Goal: Navigation & Orientation: Find specific page/section

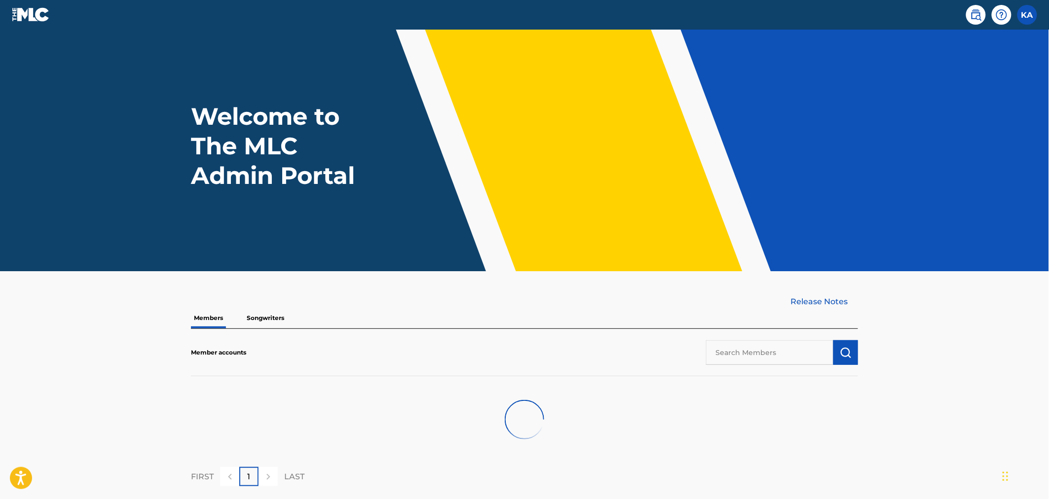
click at [251, 319] on p "Songwriters" at bounding box center [265, 318] width 43 height 21
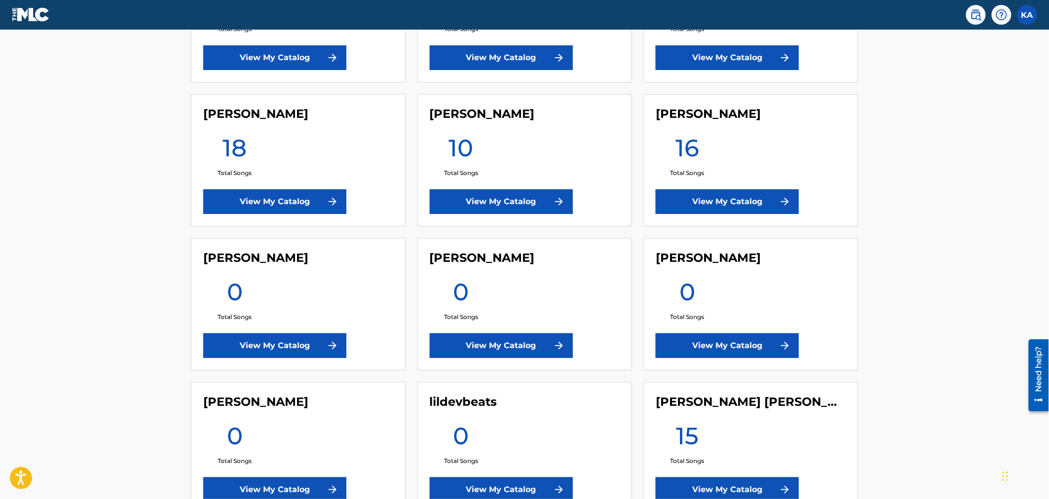
scroll to position [1610, 0]
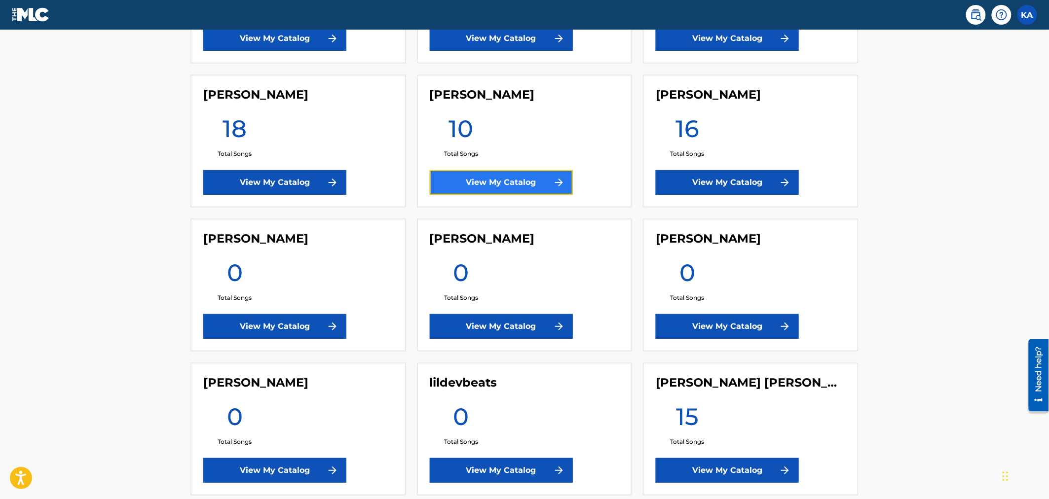
click at [479, 176] on link "View My Catalog" at bounding box center [501, 182] width 143 height 25
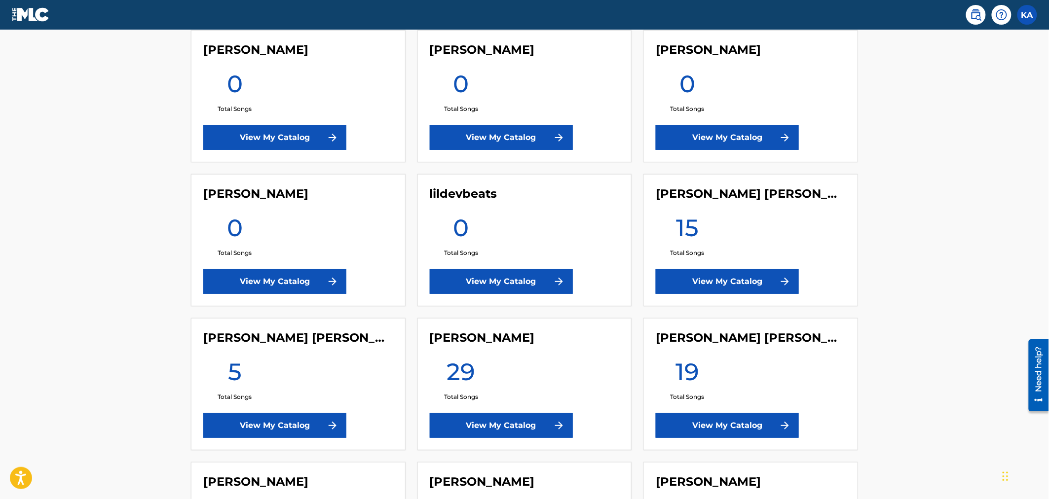
scroll to position [1796, 0]
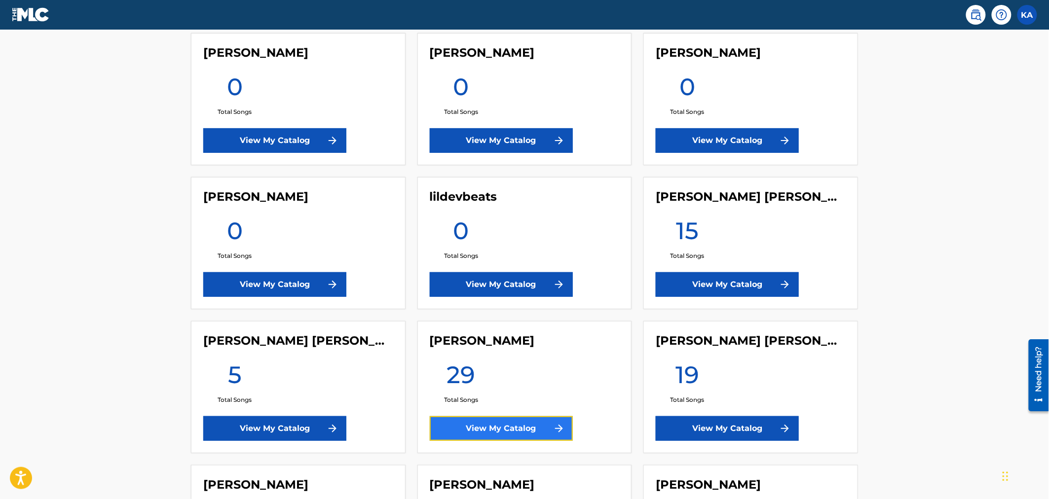
click at [489, 423] on link "View My Catalog" at bounding box center [501, 429] width 143 height 25
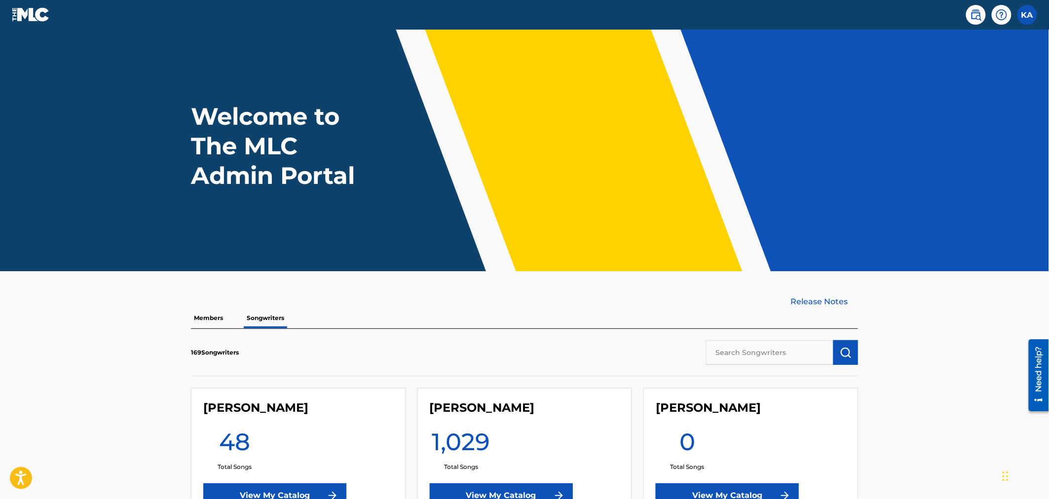
click at [789, 355] on input "text" at bounding box center [769, 353] width 127 height 25
type input "c"
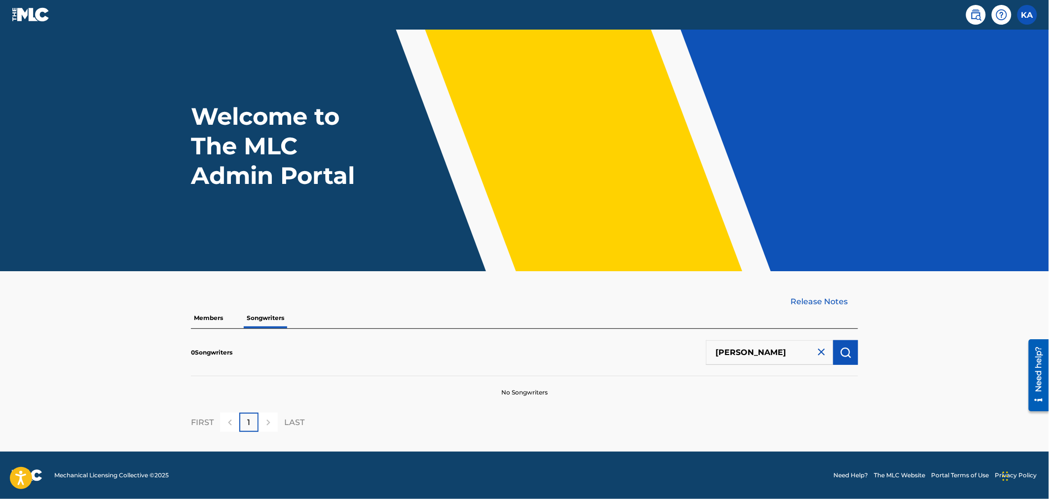
click at [742, 354] on input "[PERSON_NAME]" at bounding box center [769, 353] width 127 height 25
type input "[PERSON_NAME]"
click at [742, 354] on input "[PERSON_NAME]" at bounding box center [769, 353] width 127 height 25
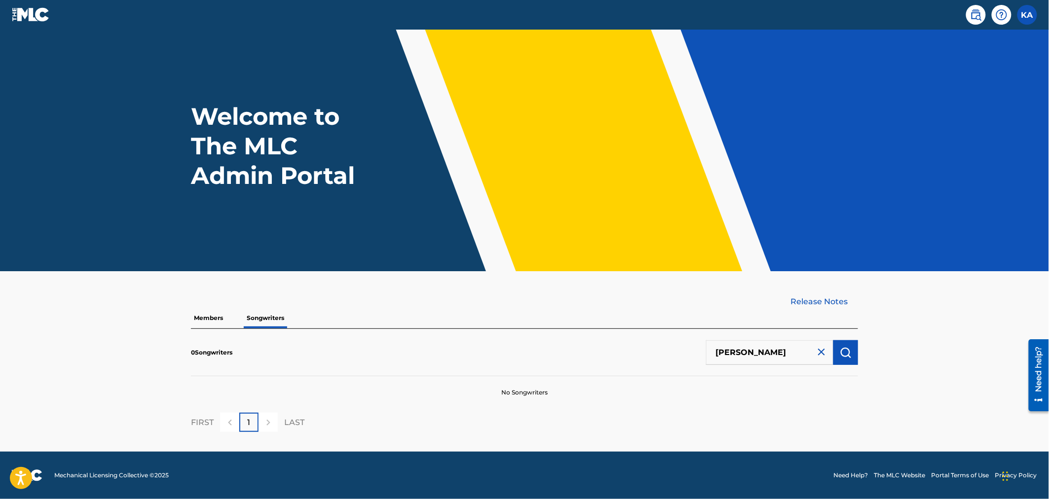
click at [742, 354] on input "[PERSON_NAME]" at bounding box center [769, 353] width 127 height 25
click at [215, 313] on p "Members" at bounding box center [208, 318] width 35 height 21
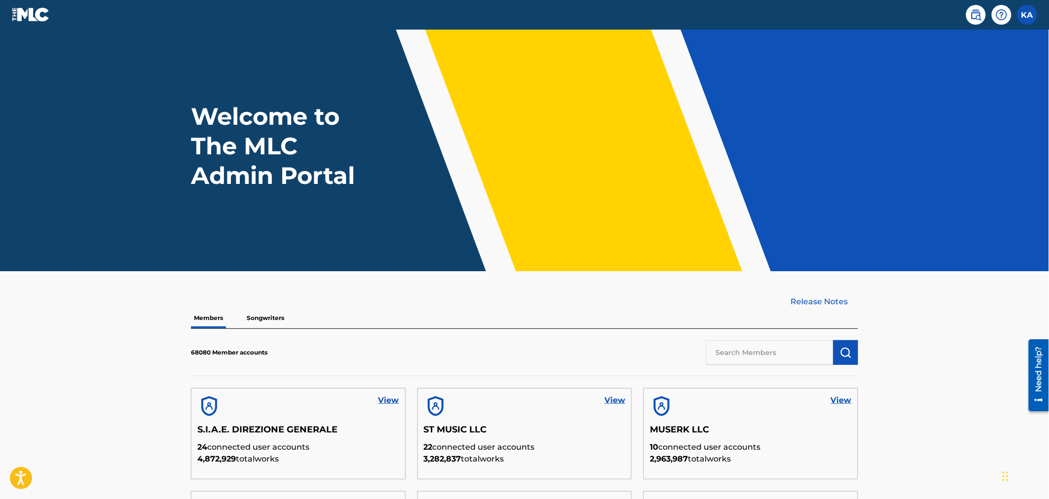
click at [280, 324] on p "Songwriters" at bounding box center [265, 318] width 43 height 21
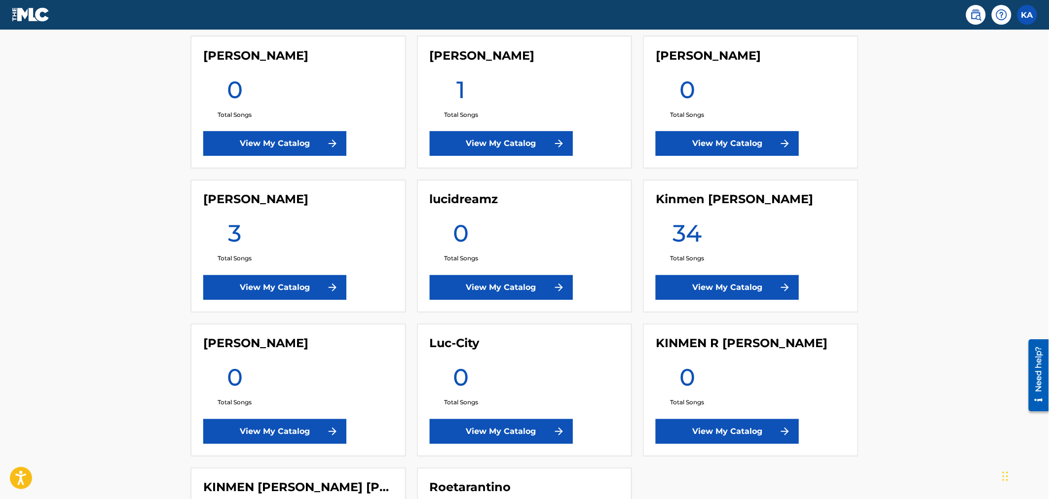
scroll to position [2426, 0]
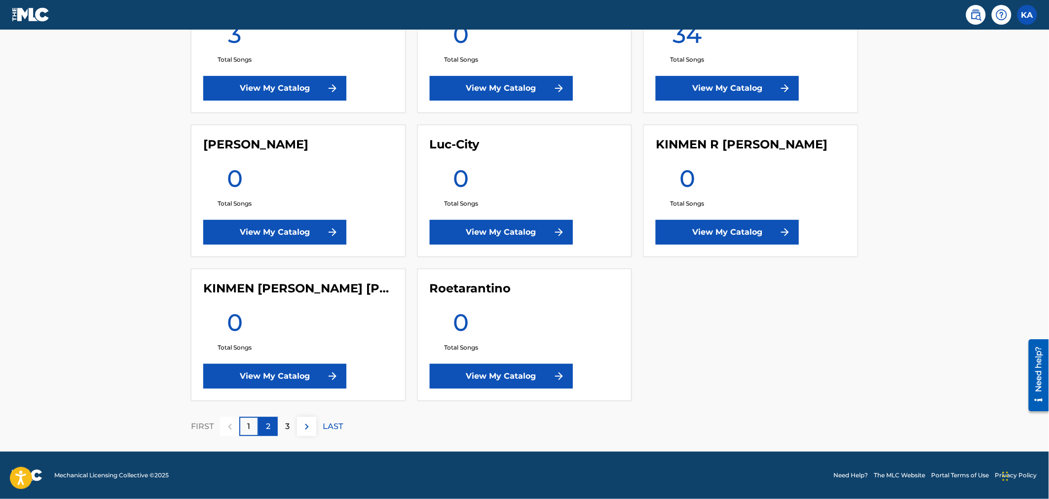
click at [270, 425] on div "2" at bounding box center [268, 426] width 19 height 19
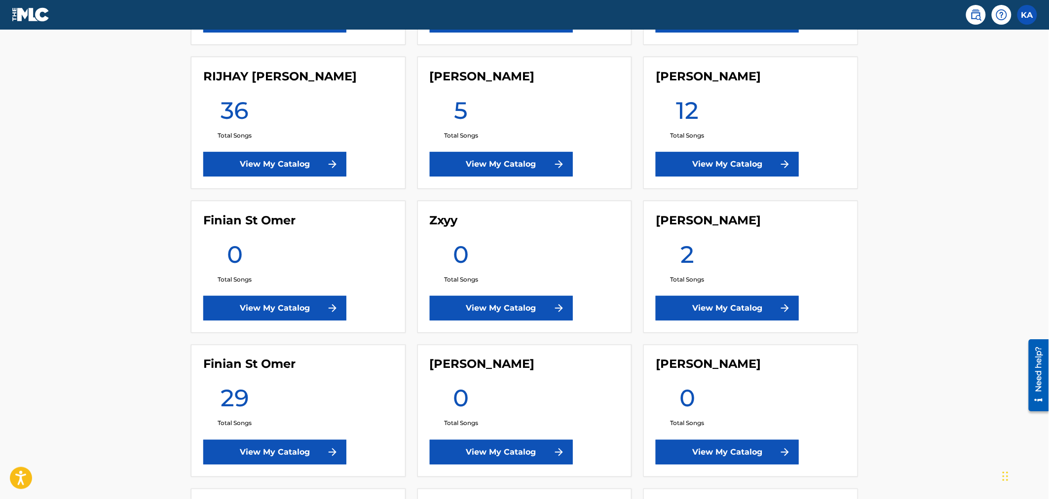
scroll to position [447, 0]
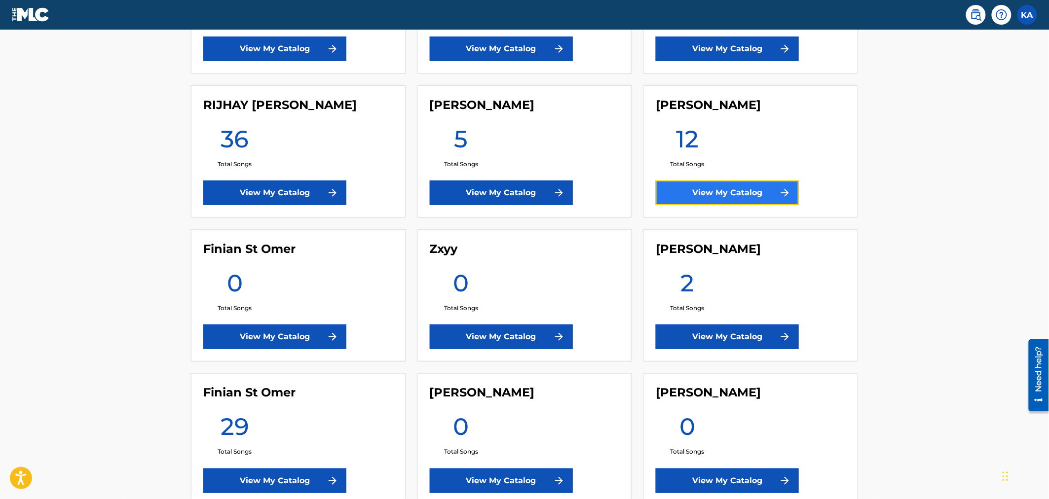
click at [698, 185] on link "View My Catalog" at bounding box center [727, 193] width 143 height 25
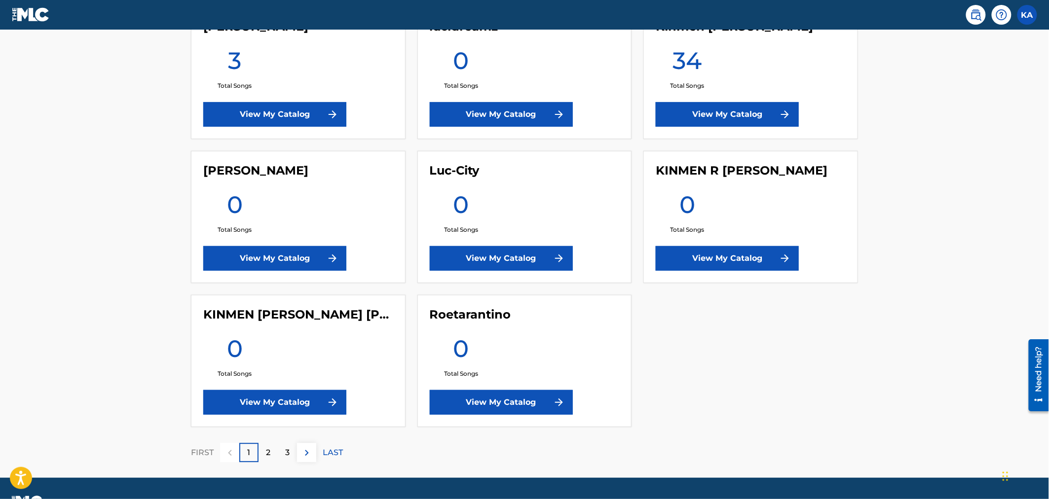
scroll to position [2426, 0]
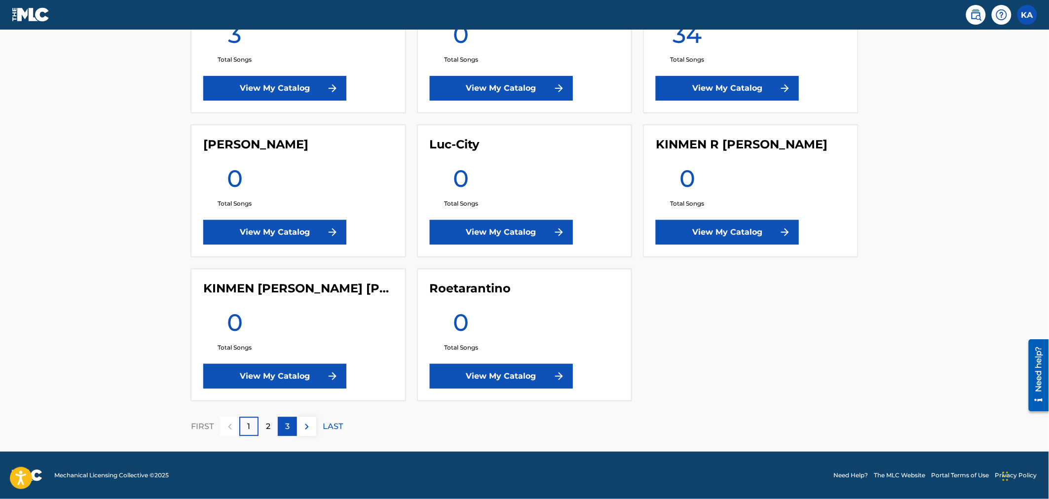
click at [289, 425] on p "3" at bounding box center [287, 427] width 4 height 12
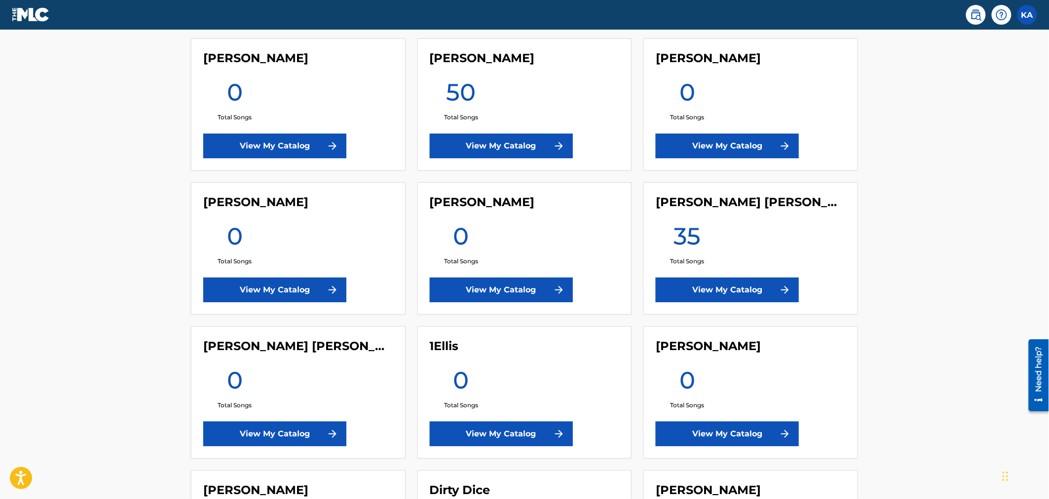
scroll to position [869, 0]
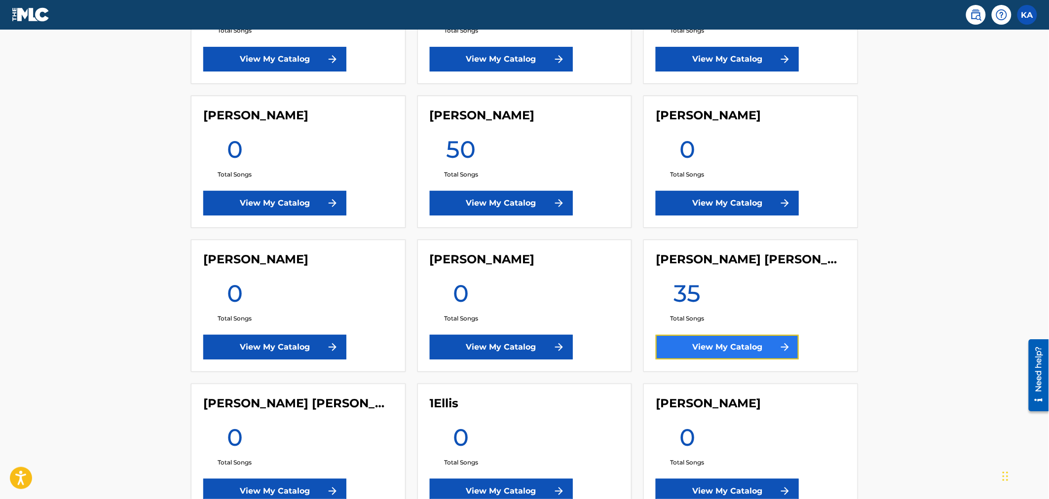
click at [692, 346] on link "View My Catalog" at bounding box center [727, 347] width 143 height 25
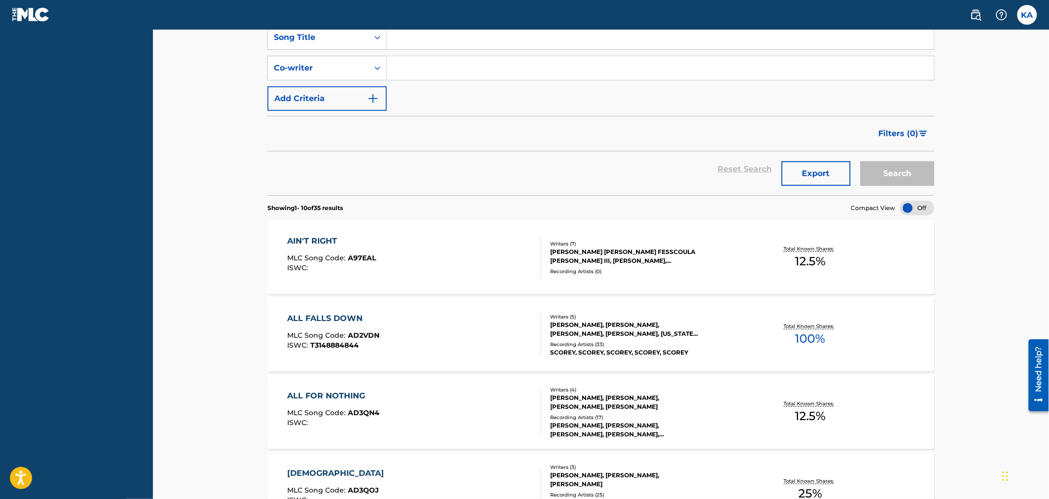
scroll to position [185, 0]
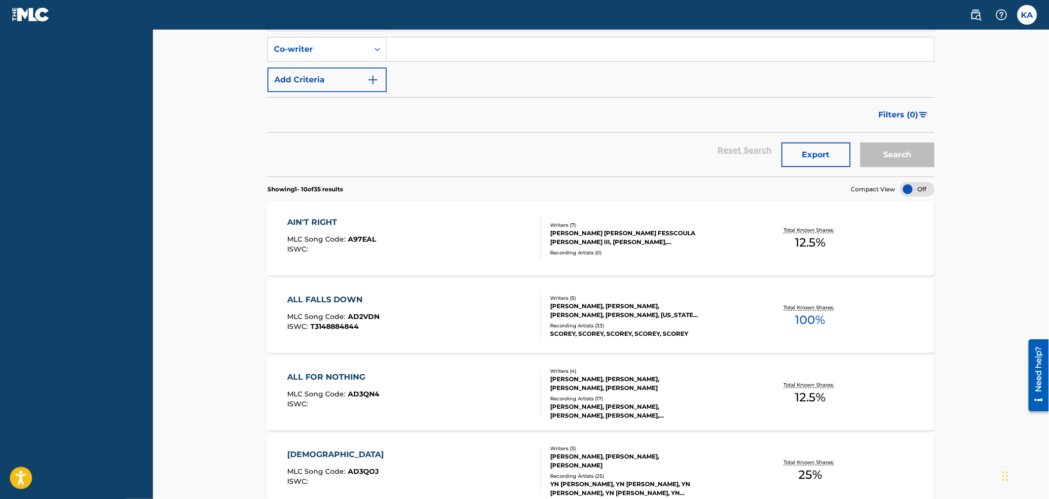
click at [631, 311] on div "[PERSON_NAME], [PERSON_NAME], [PERSON_NAME], [PERSON_NAME], [US_STATE][PERSON_N…" at bounding box center [624, 311] width 149 height 18
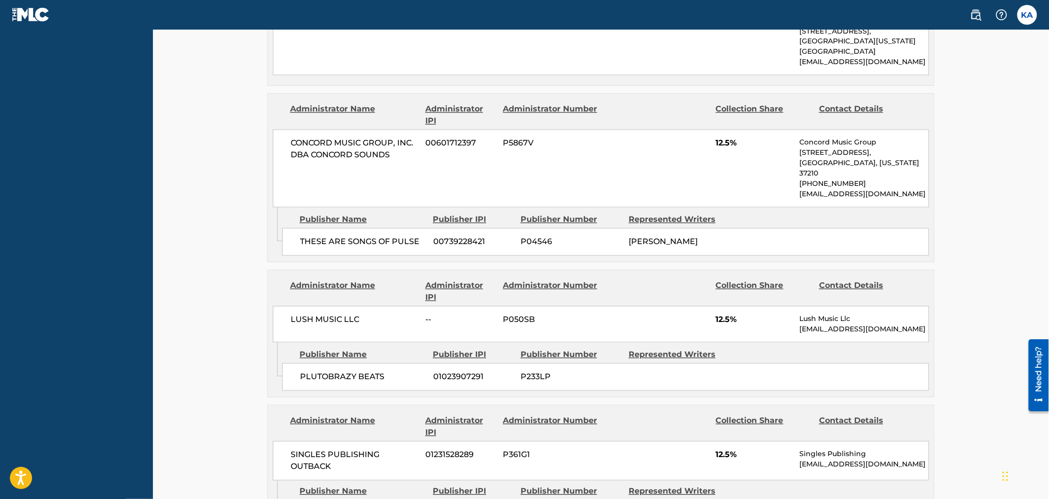
scroll to position [708, 0]
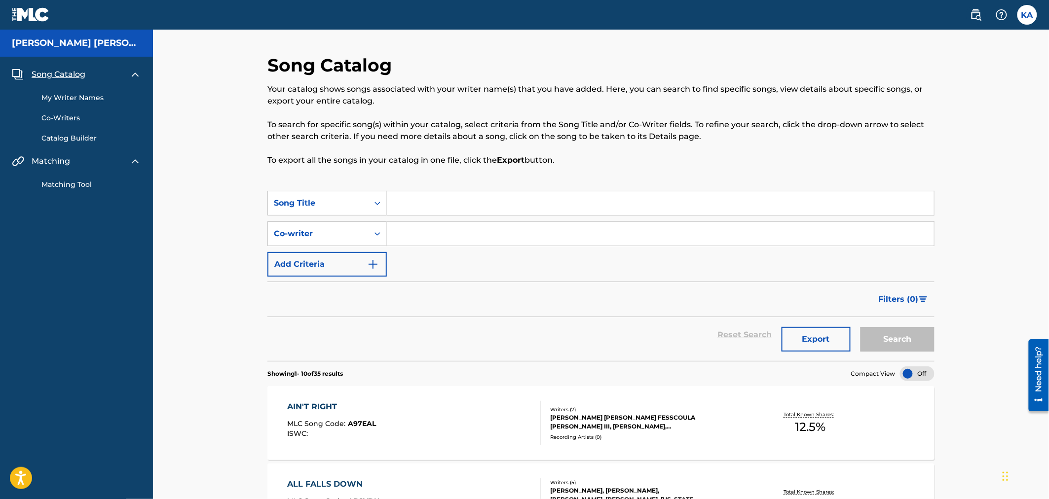
click at [40, 15] on img at bounding box center [31, 14] width 38 height 14
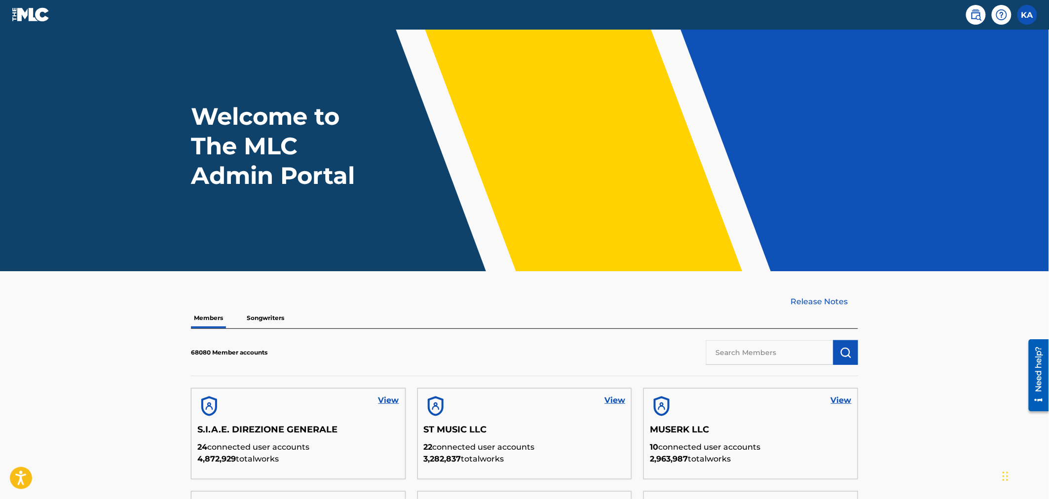
click at [258, 316] on p "Songwriters" at bounding box center [265, 318] width 43 height 21
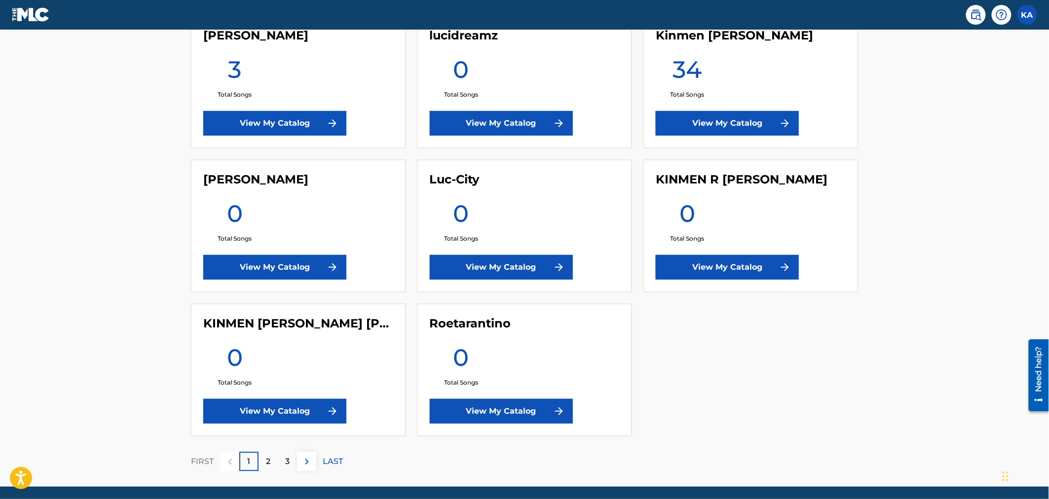
scroll to position [2426, 0]
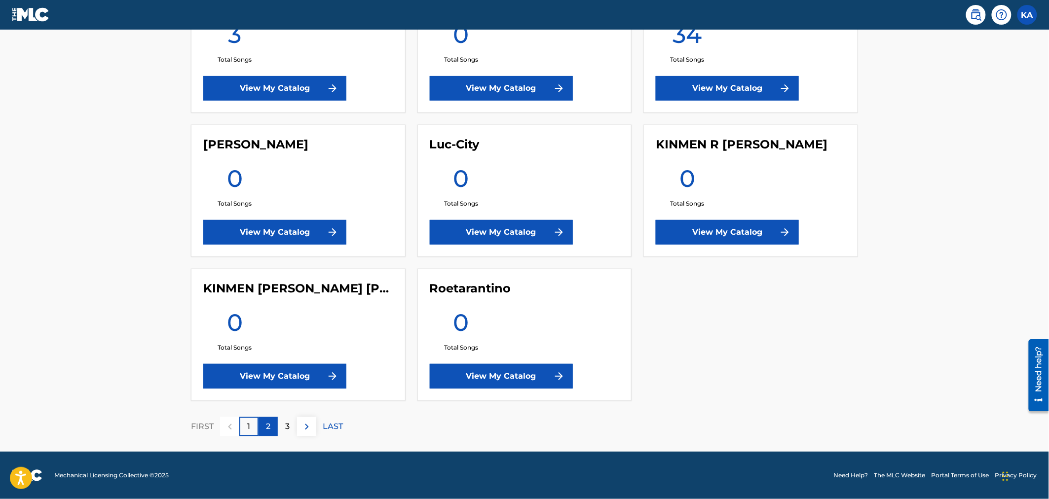
click at [274, 421] on div "2" at bounding box center [268, 426] width 19 height 19
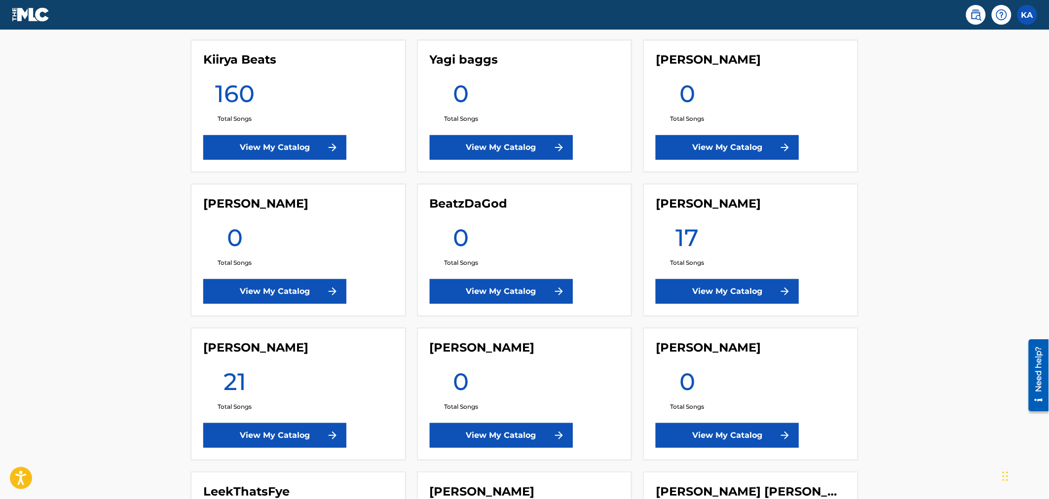
scroll to position [1643, 0]
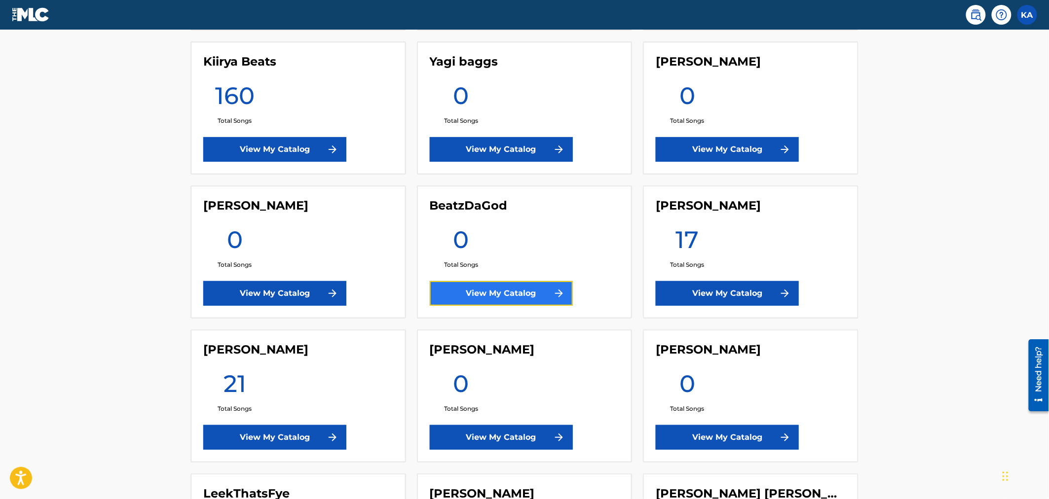
click at [482, 301] on link "View My Catalog" at bounding box center [501, 293] width 143 height 25
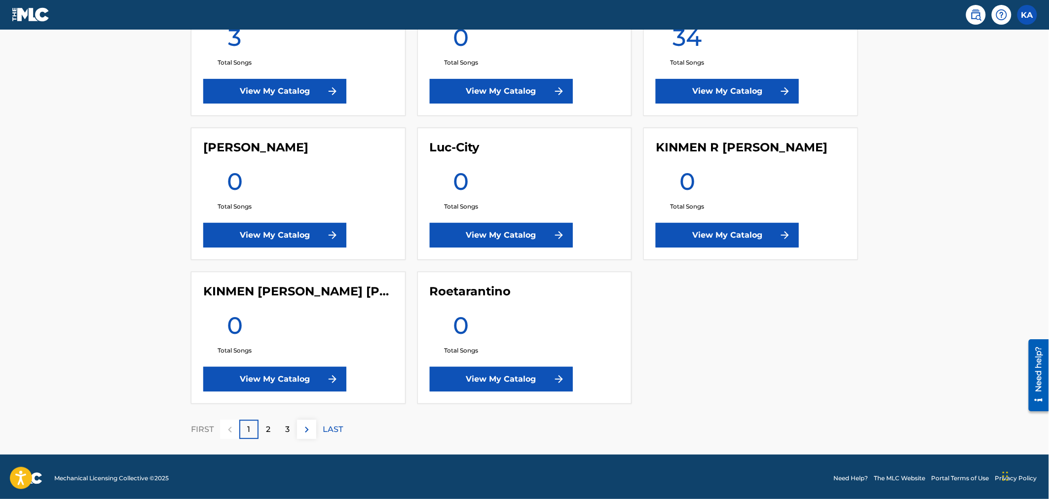
scroll to position [2426, 0]
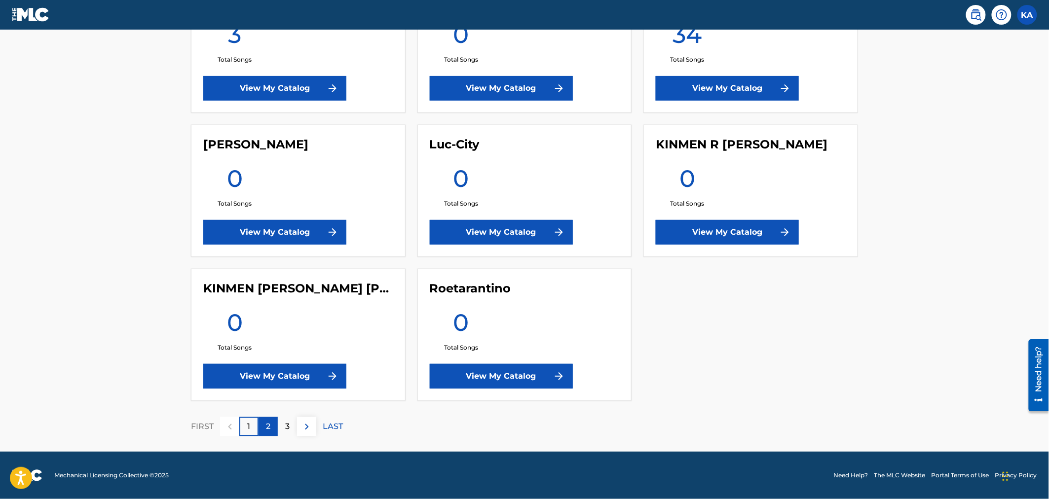
click at [271, 425] on div "2" at bounding box center [268, 426] width 19 height 19
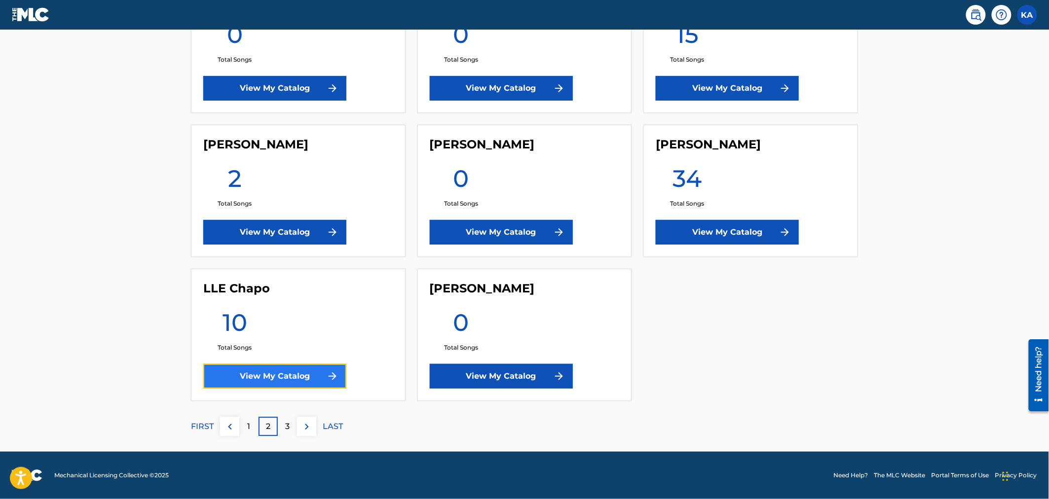
click at [262, 373] on link "View My Catalog" at bounding box center [274, 376] width 143 height 25
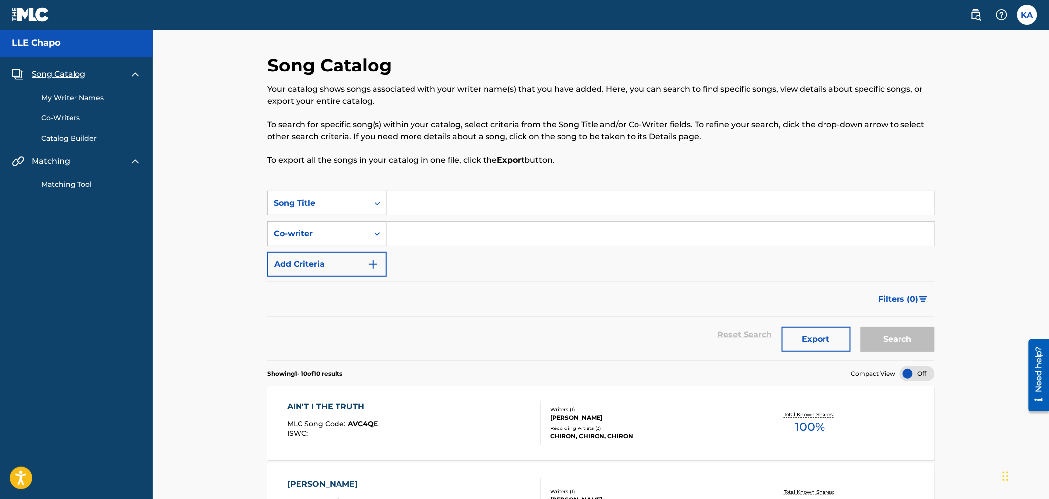
click at [26, 15] on img at bounding box center [31, 14] width 38 height 14
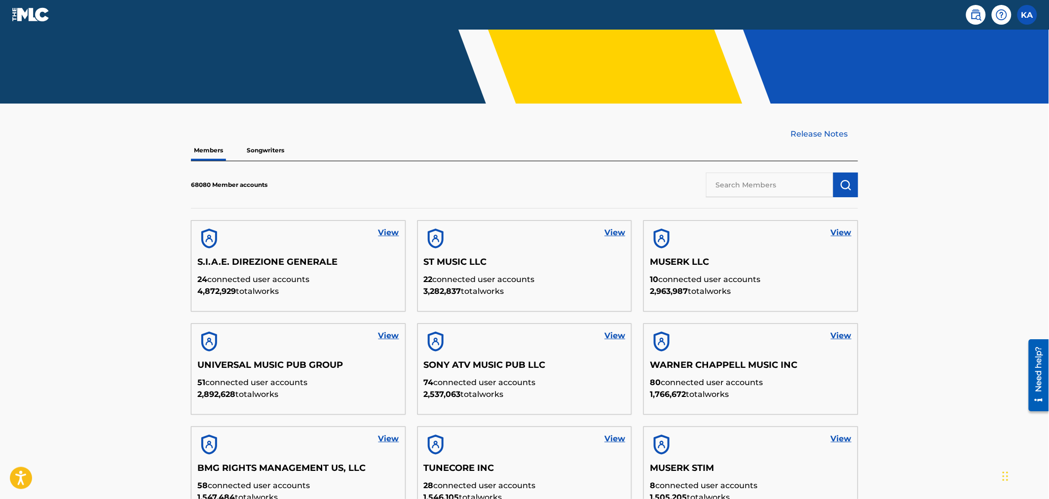
scroll to position [284, 0]
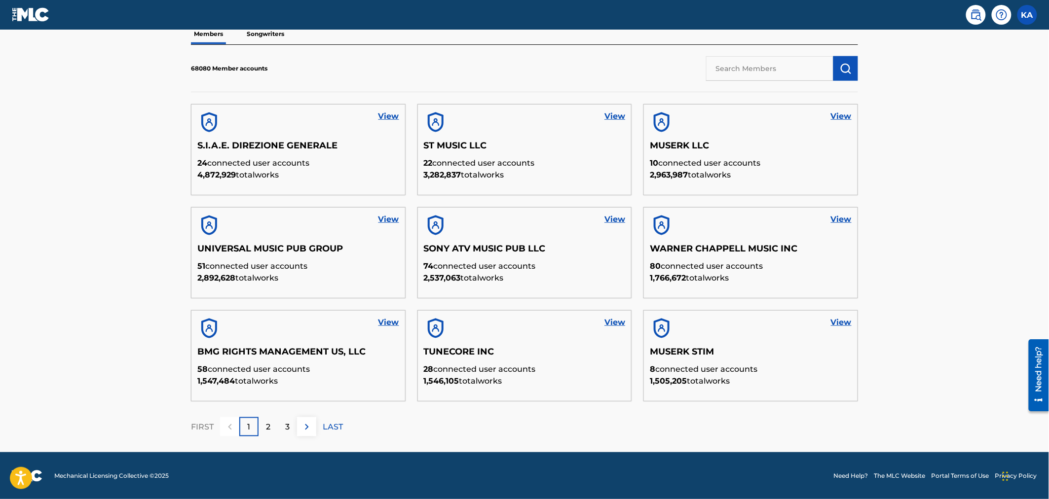
click at [277, 29] on nav "KA KA [PERSON_NAME] [PERSON_NAME][EMAIL_ADDRESS][PERSON_NAME][DOMAIN_NAME] Prof…" at bounding box center [524, 15] width 1049 height 30
click at [276, 33] on p "Songwriters" at bounding box center [265, 34] width 43 height 21
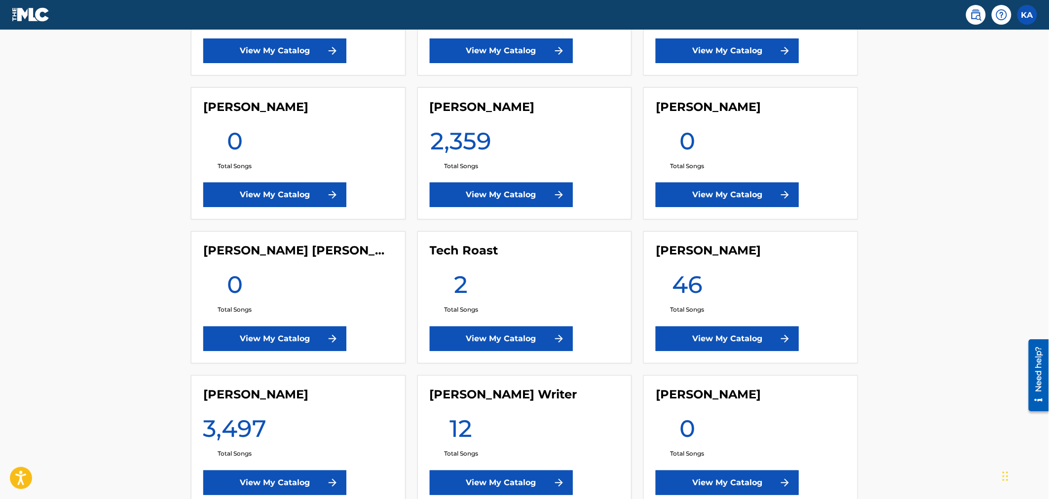
scroll to position [587, 0]
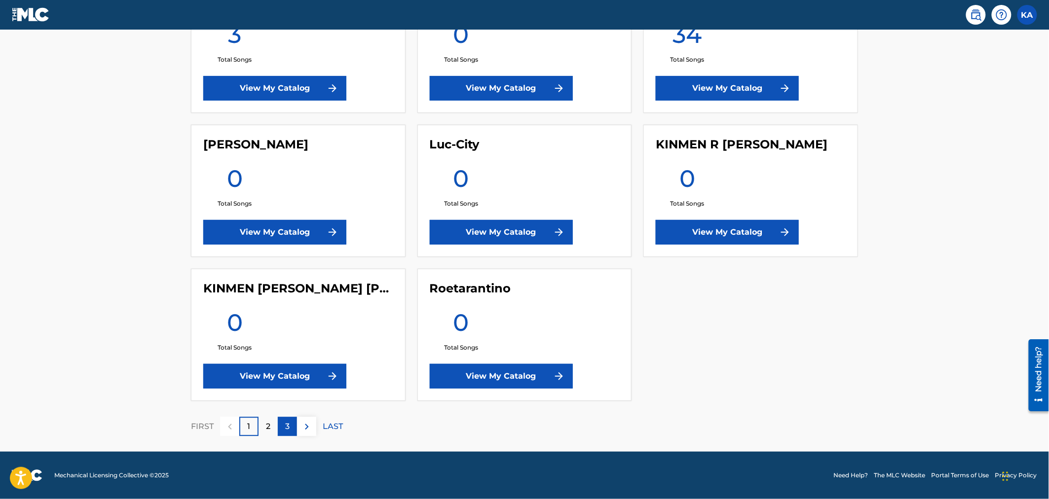
click at [284, 427] on div "3" at bounding box center [287, 426] width 19 height 19
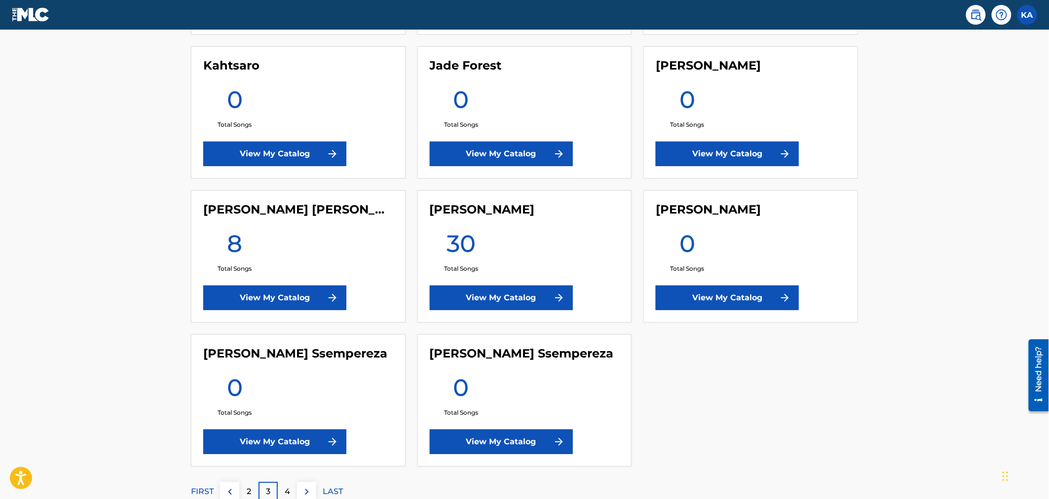
scroll to position [2419, 0]
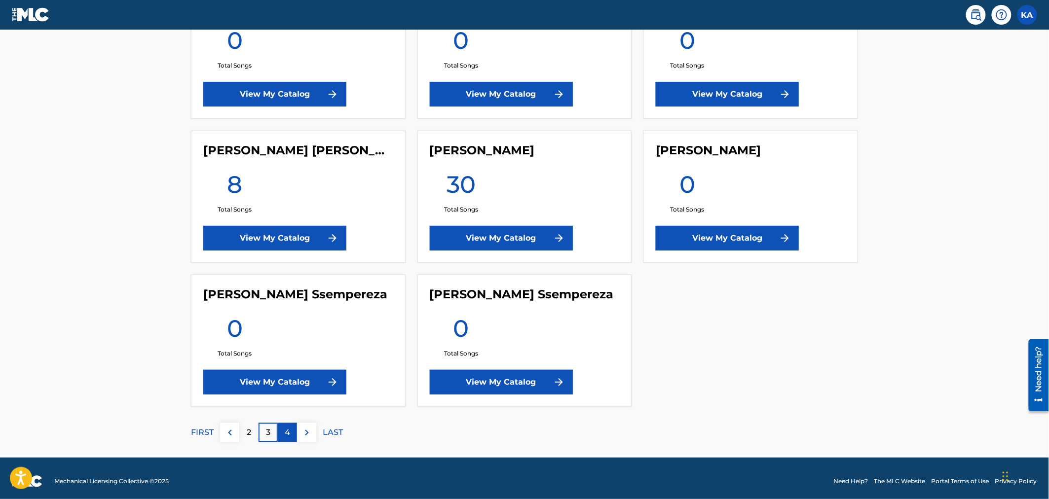
click at [281, 431] on div "4" at bounding box center [287, 432] width 19 height 19
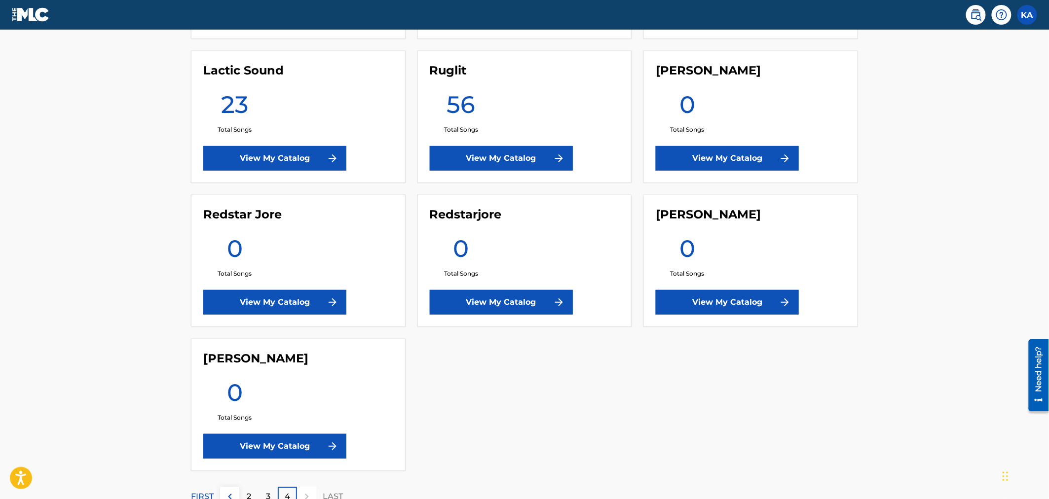
scroll to position [929, 0]
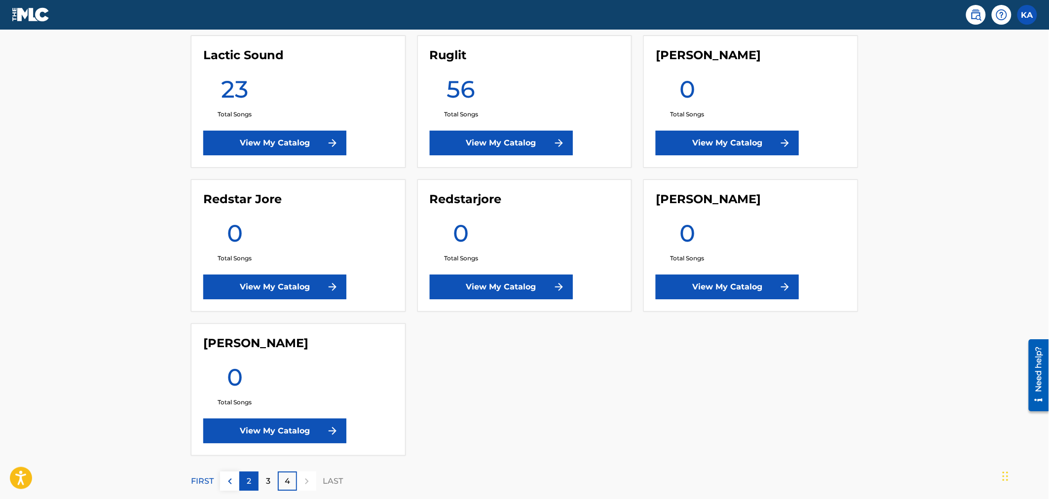
click at [245, 479] on div "2" at bounding box center [248, 481] width 19 height 19
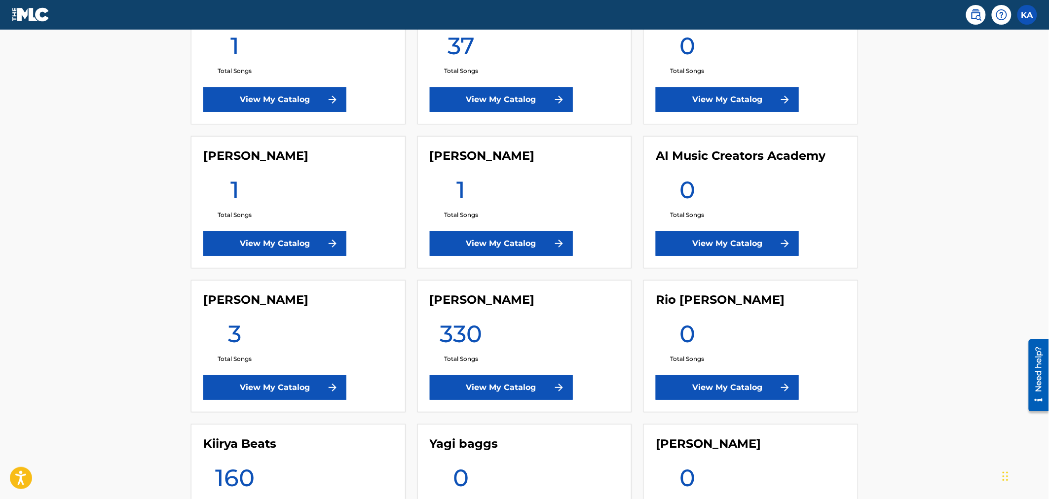
scroll to position [1264, 0]
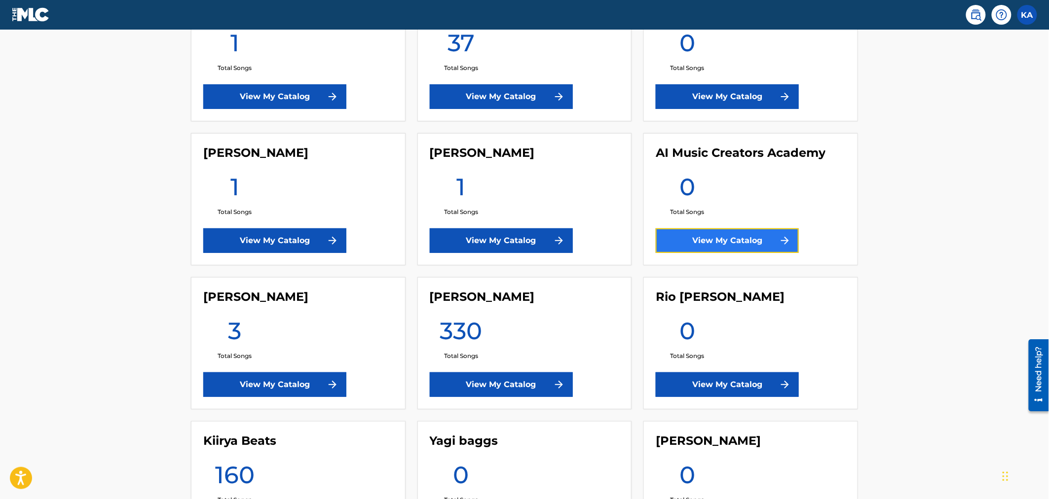
click at [719, 241] on link "View My Catalog" at bounding box center [727, 240] width 143 height 25
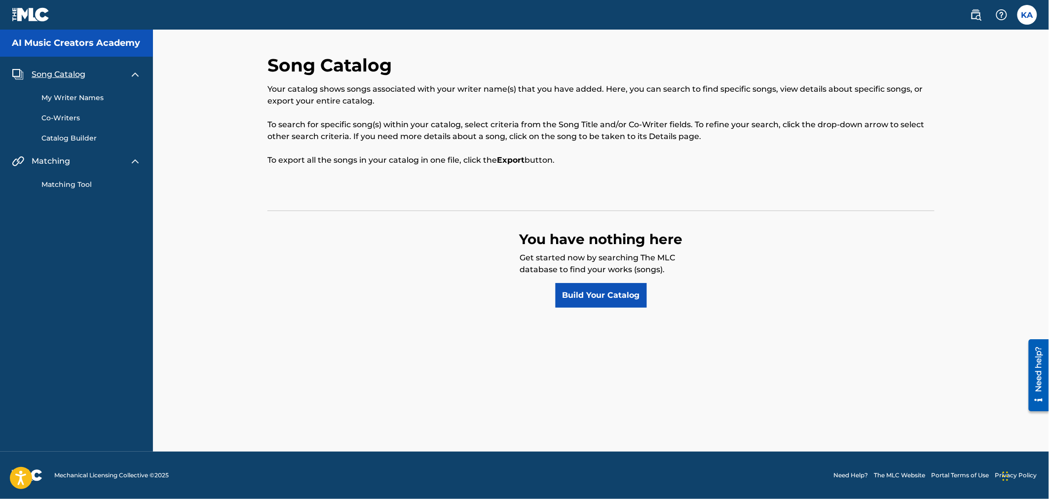
click at [57, 41] on h5 "AI Music Creators Academy" at bounding box center [76, 43] width 128 height 11
click at [166, 239] on div "Song Catalog Your catalog shows songs associated with your writer name(s) that …" at bounding box center [601, 241] width 896 height 422
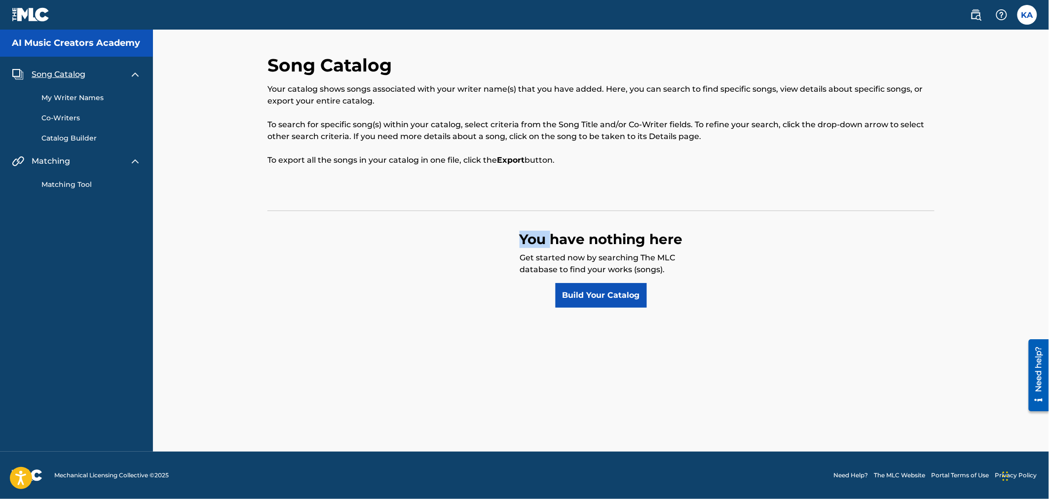
click at [38, 12] on img at bounding box center [31, 14] width 38 height 14
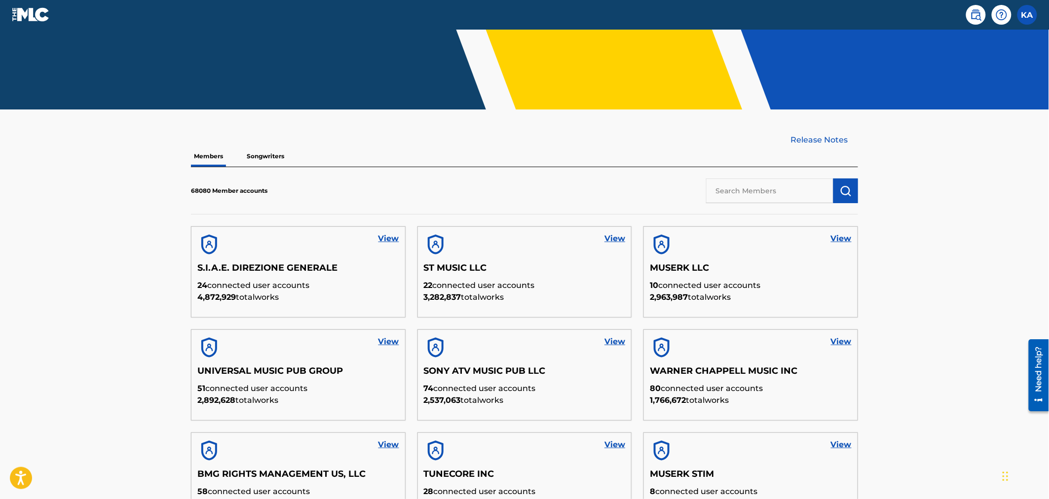
scroll to position [163, 0]
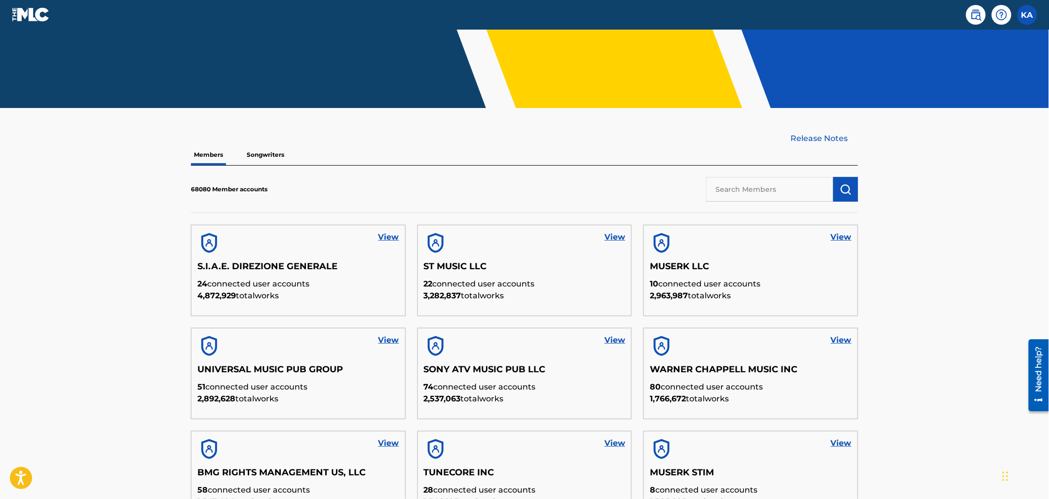
click at [269, 156] on p "Songwriters" at bounding box center [265, 155] width 43 height 21
